Goal: Task Accomplishment & Management: Use online tool/utility

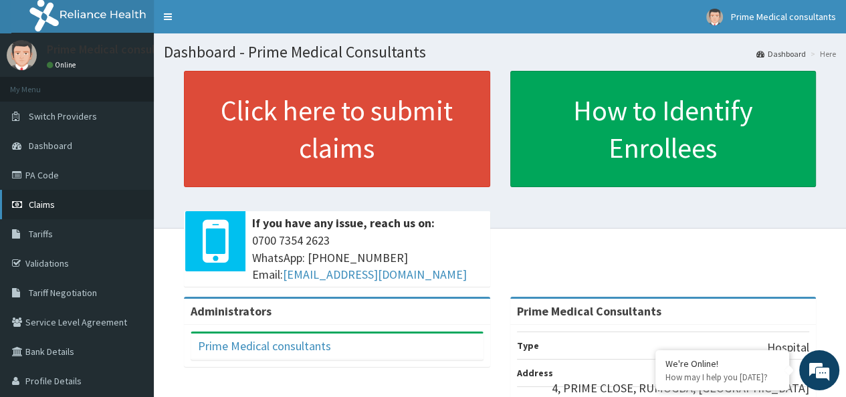
click at [42, 205] on span "Claims" at bounding box center [42, 205] width 26 height 12
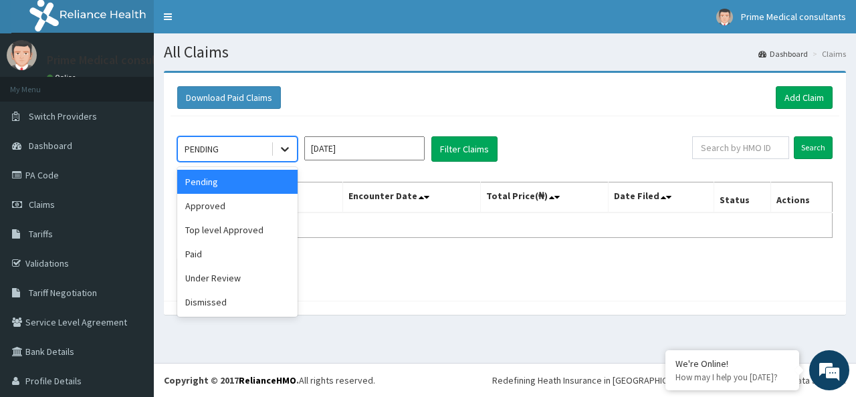
click at [288, 150] on icon at bounding box center [284, 148] width 13 height 13
click at [356, 92] on div "Download Paid Claims Add Claim" at bounding box center [504, 97] width 655 height 23
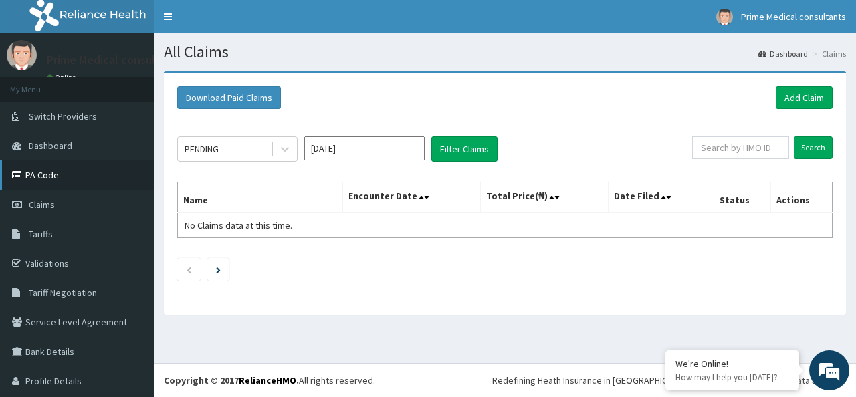
click at [53, 175] on link "PA Code" at bounding box center [77, 174] width 154 height 29
